Goal: Information Seeking & Learning: Learn about a topic

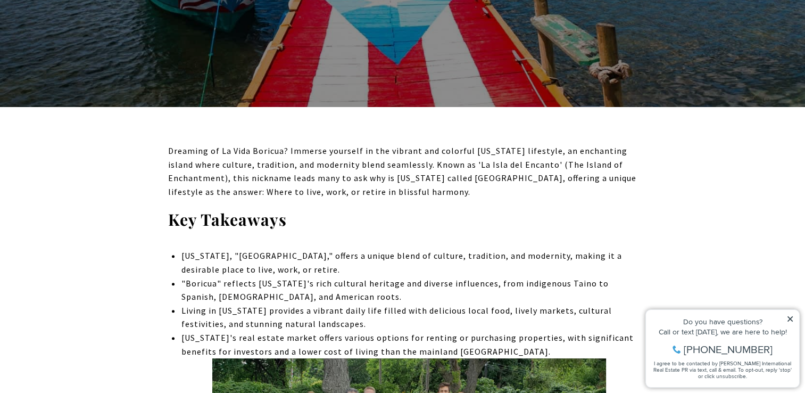
scroll to position [366, 0]
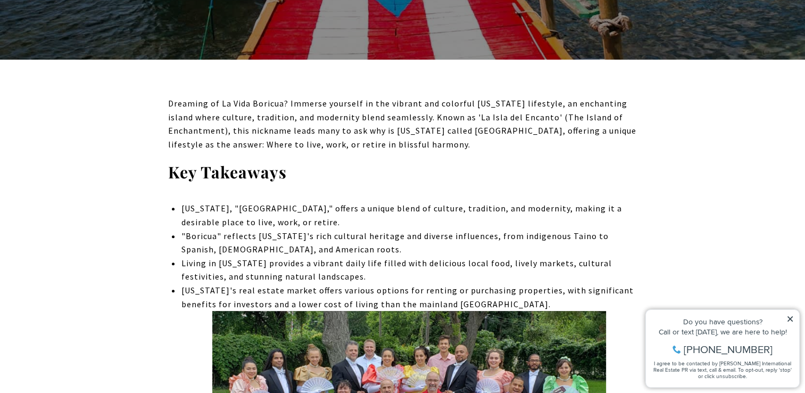
click at [791, 315] on icon at bounding box center [790, 318] width 7 height 7
click at [787, 316] on icon at bounding box center [790, 318] width 7 height 7
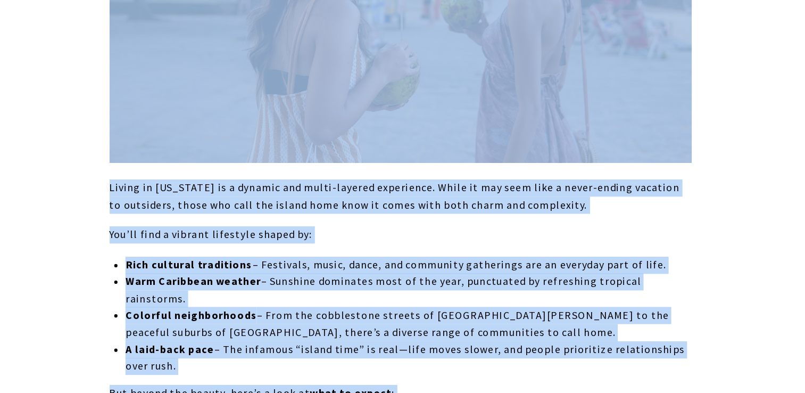
scroll to position [5685, 0]
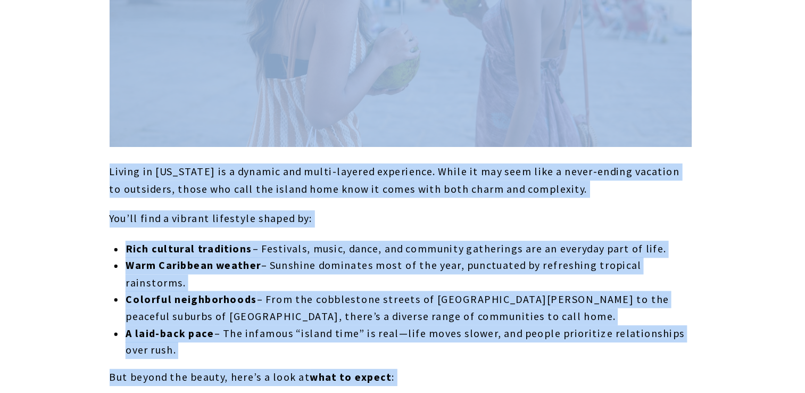
drag, startPoint x: 169, startPoint y: 258, endPoint x: 388, endPoint y: 208, distance: 224.9
copy div "Lor Ipsumdolo Sitame Cons, "Ad Elit sed Doeiusm," tempor i utlabo etdol ma aliq…"
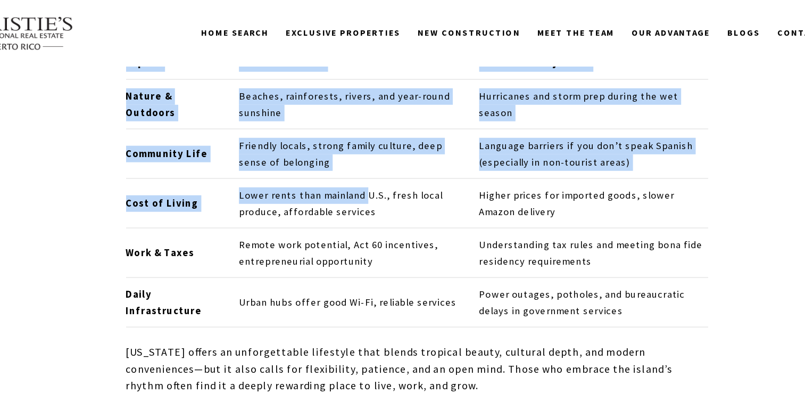
scroll to position [6044, 0]
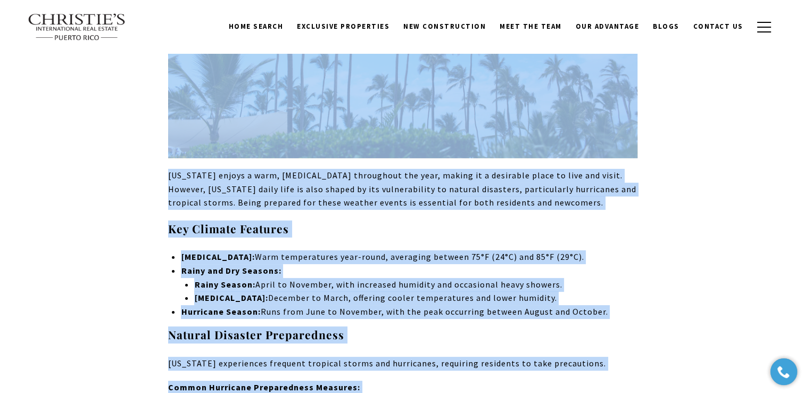
click at [527, 357] on p "[US_STATE] experiences frequent tropical storms and hurricanes, requiring resid…" at bounding box center [402, 364] width 469 height 14
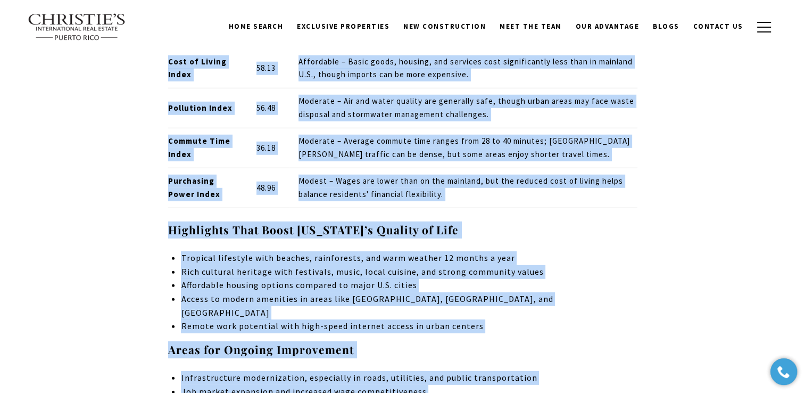
scroll to position [7330, 0]
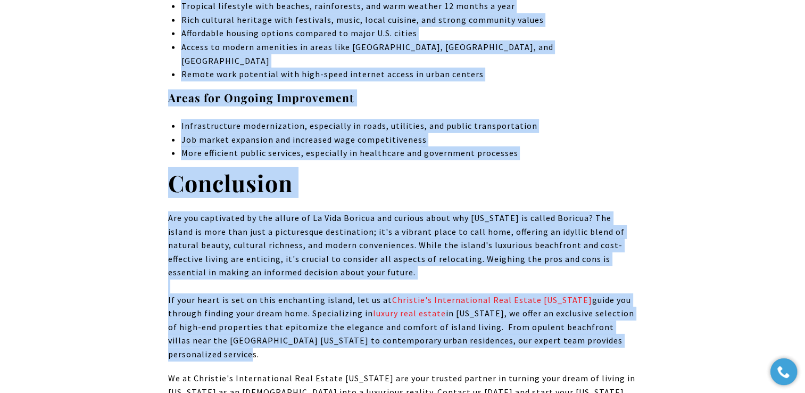
drag, startPoint x: 164, startPoint y: 176, endPoint x: 320, endPoint y: 168, distance: 156.2
copy div "Lor Ipsumdolo Sitame Cons, "Ad Elit sed Doeiusm," tempor i utlabo etdol ma aliq…"
